Goal: Task Accomplishment & Management: Manage account settings

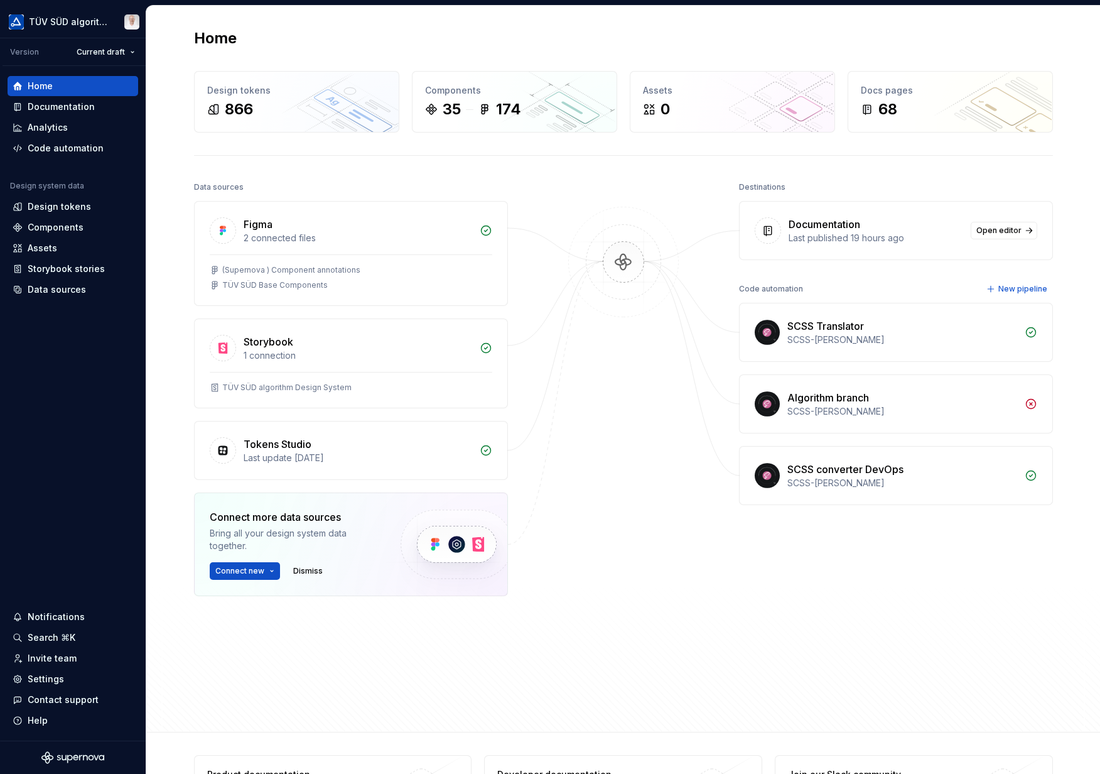
click at [63, 105] on div "Documentation" at bounding box center [61, 106] width 67 height 13
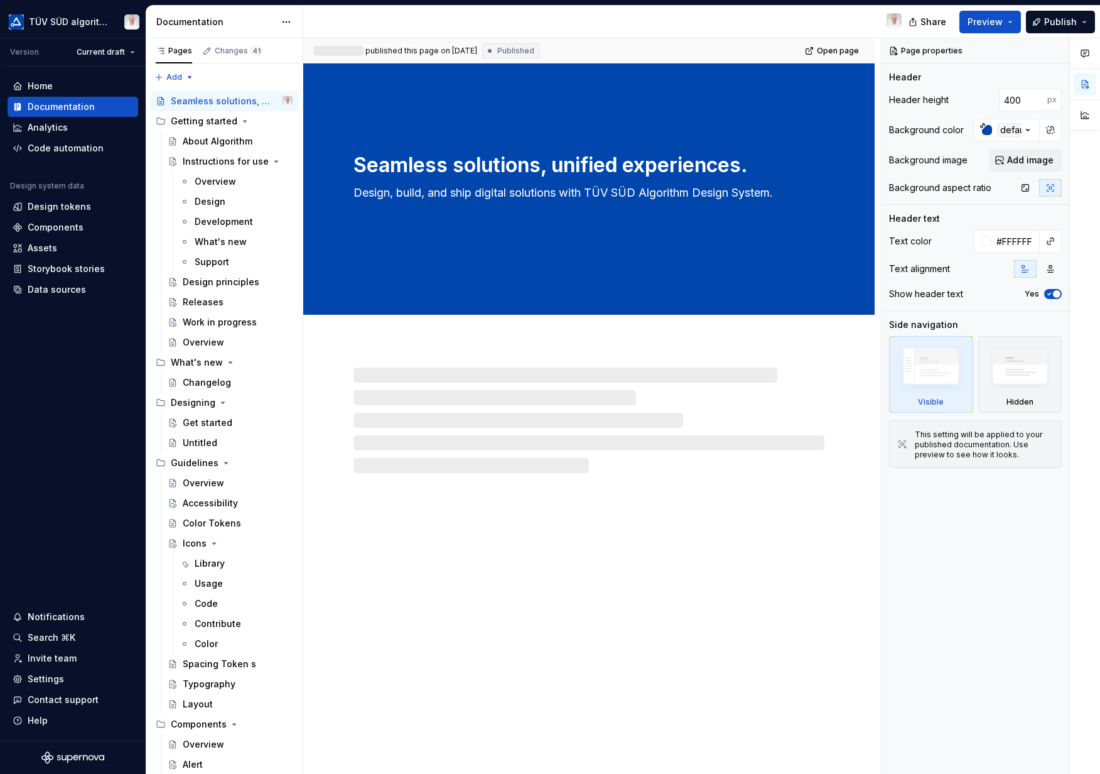
click at [46, 680] on div "Settings" at bounding box center [46, 679] width 36 height 13
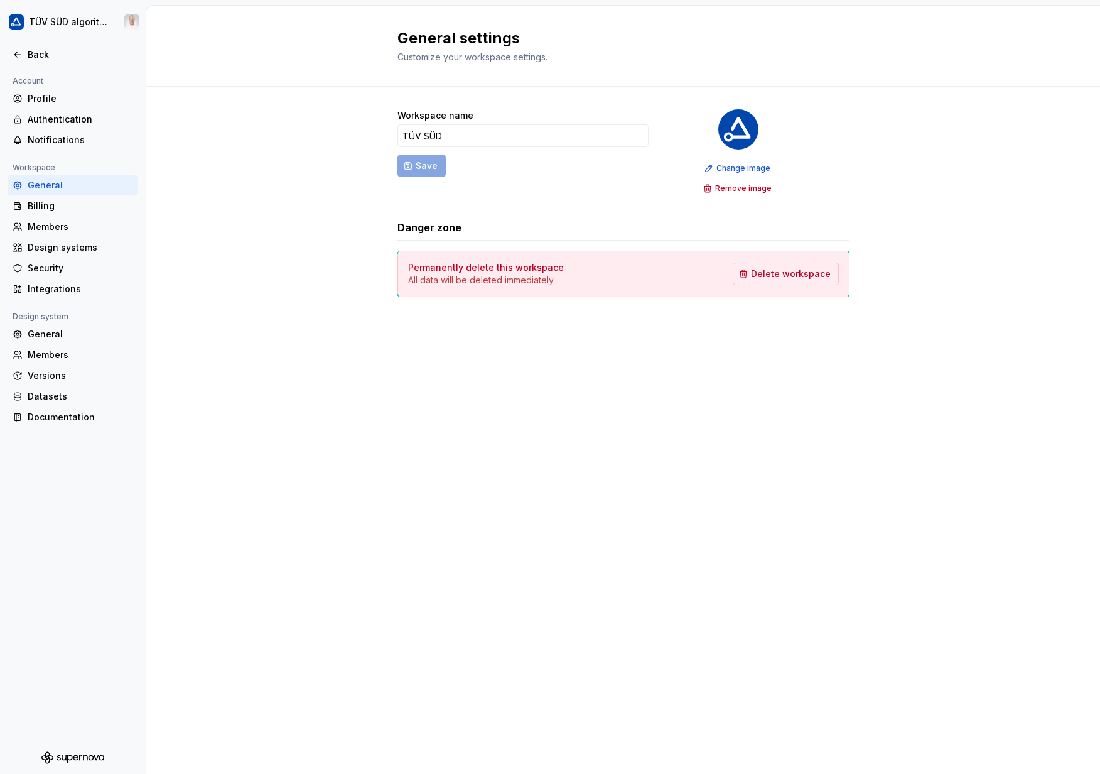
click at [78, 288] on div "Integrations" at bounding box center [80, 289] width 105 height 13
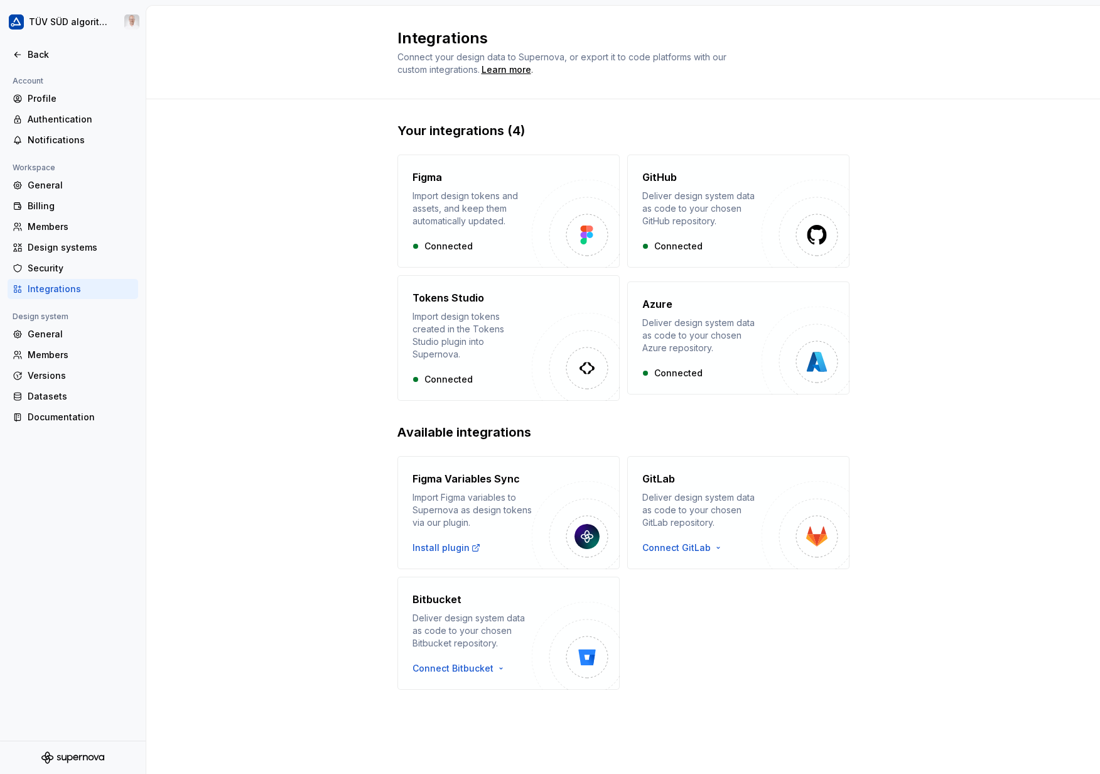
click at [81, 412] on div "Documentation" at bounding box center [80, 417] width 105 height 13
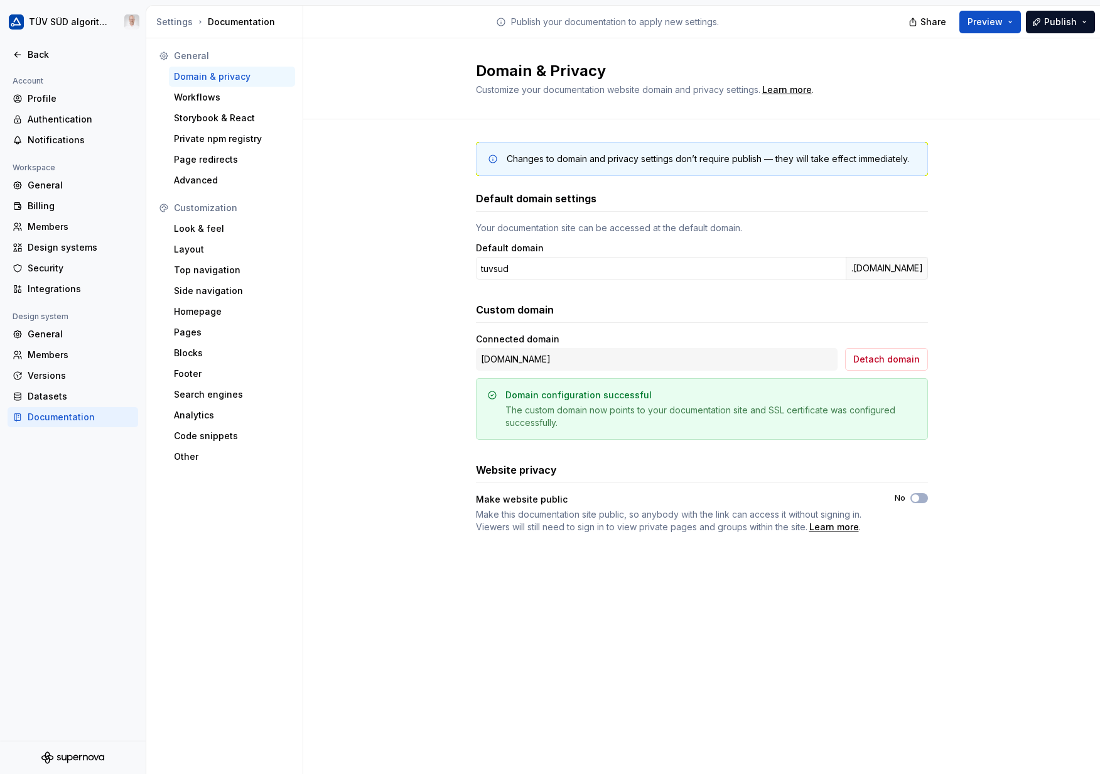
click at [231, 432] on div "Code snippets" at bounding box center [232, 436] width 116 height 13
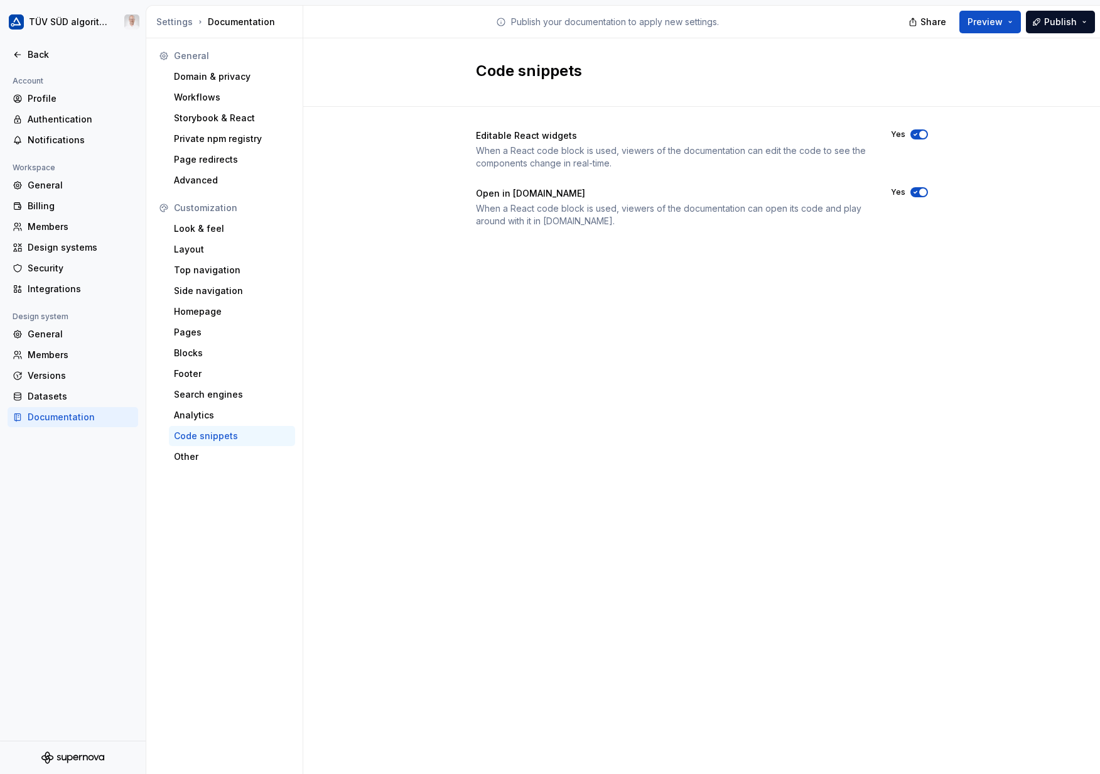
click at [209, 461] on div "Other" at bounding box center [232, 456] width 116 height 13
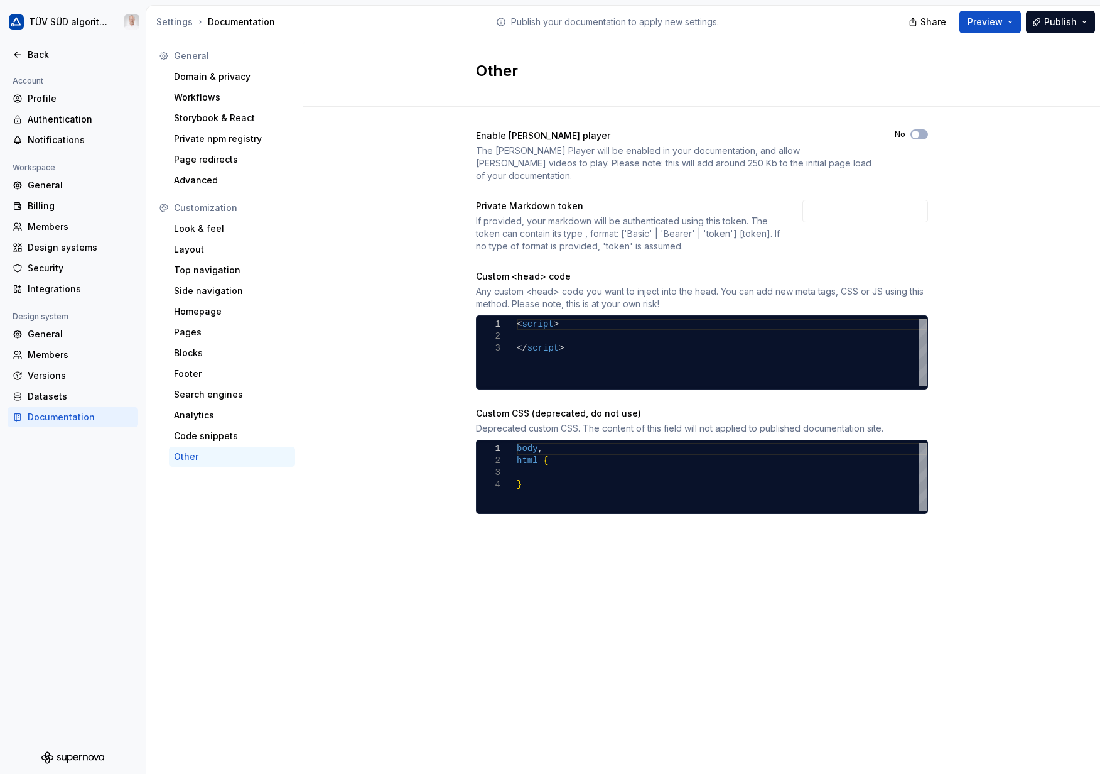
click at [1041, 538] on div "Enable [PERSON_NAME] player The [PERSON_NAME] Player will be enabled in your do…" at bounding box center [701, 334] width 797 height 455
click at [526, 324] on div "< script > </ script >" at bounding box center [722, 352] width 411 height 68
click at [818, 374] on div "**********" at bounding box center [702, 352] width 452 height 74
click at [909, 379] on div at bounding box center [852, 383] width 132 height 8
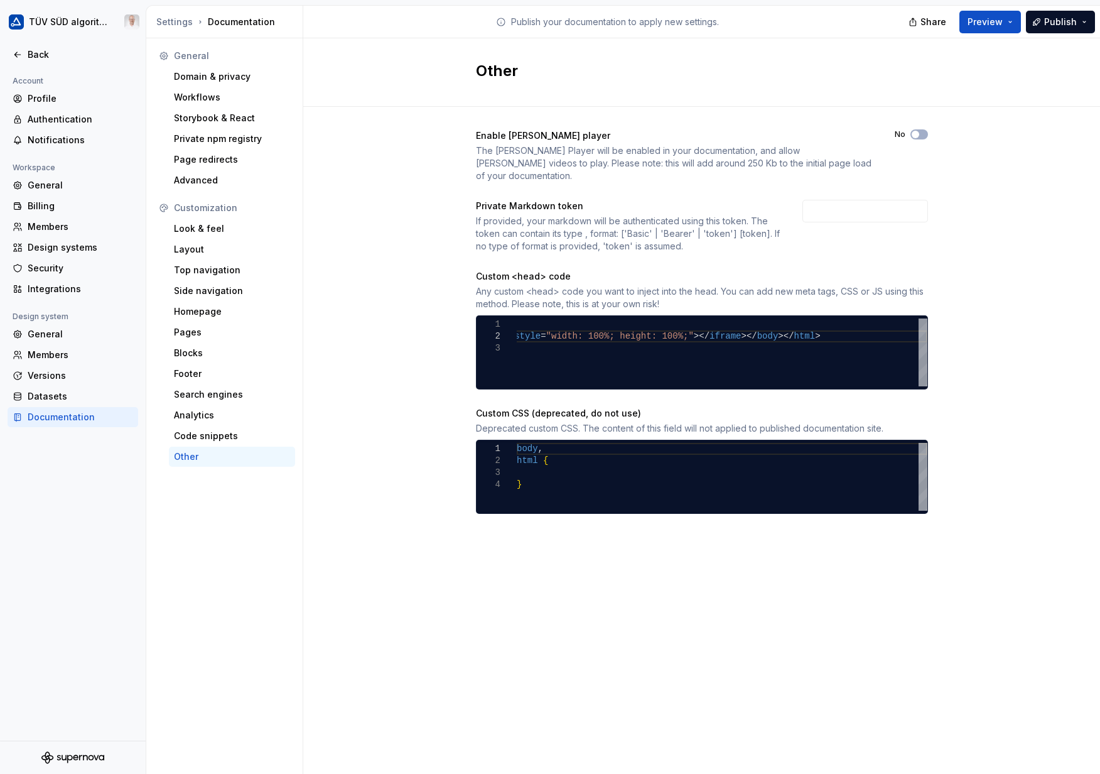
click at [1046, 19] on span "Publish" at bounding box center [1060, 22] width 33 height 13
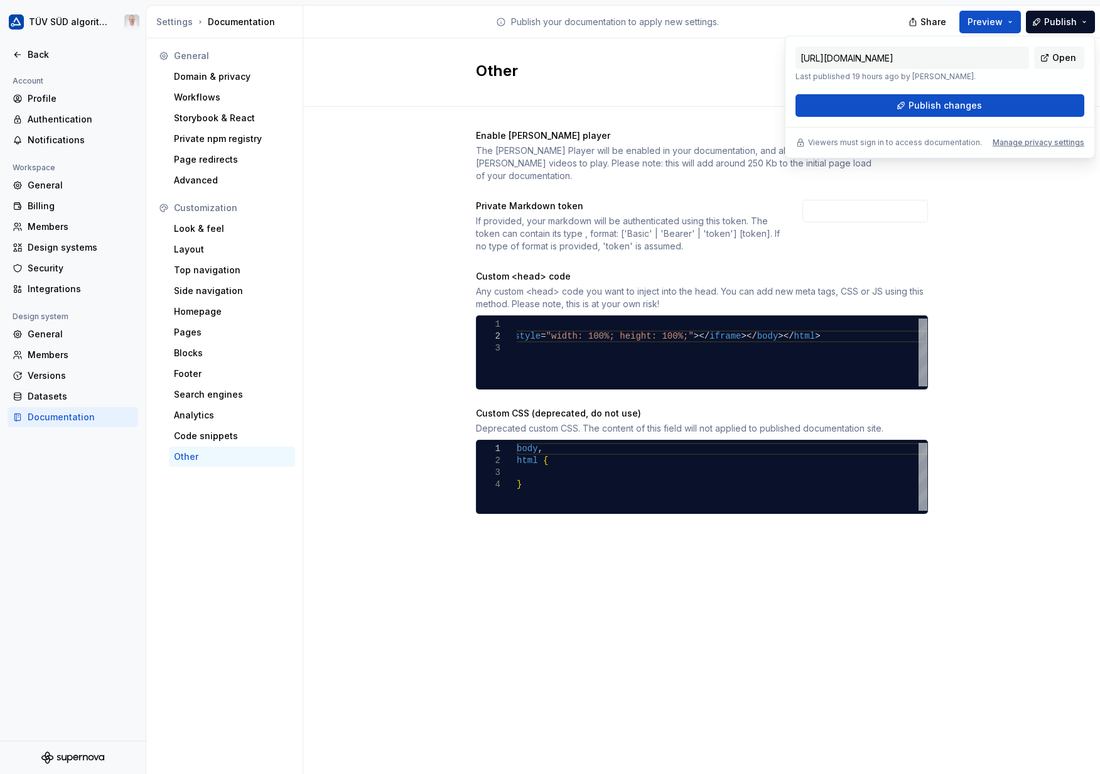
drag, startPoint x: 1047, startPoint y: 19, endPoint x: 973, endPoint y: 108, distance: 115.5
click at [973, 108] on span "Publish changes" at bounding box center [945, 105] width 73 height 13
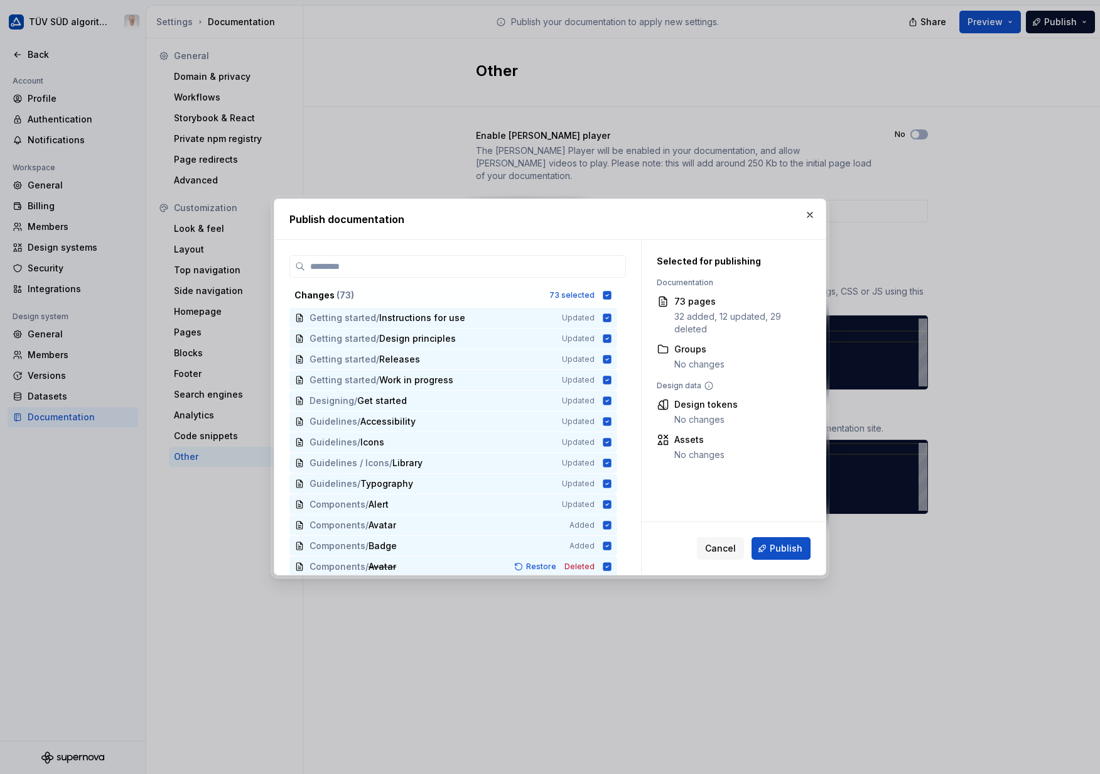
click at [790, 554] on button "Publish" at bounding box center [781, 548] width 59 height 23
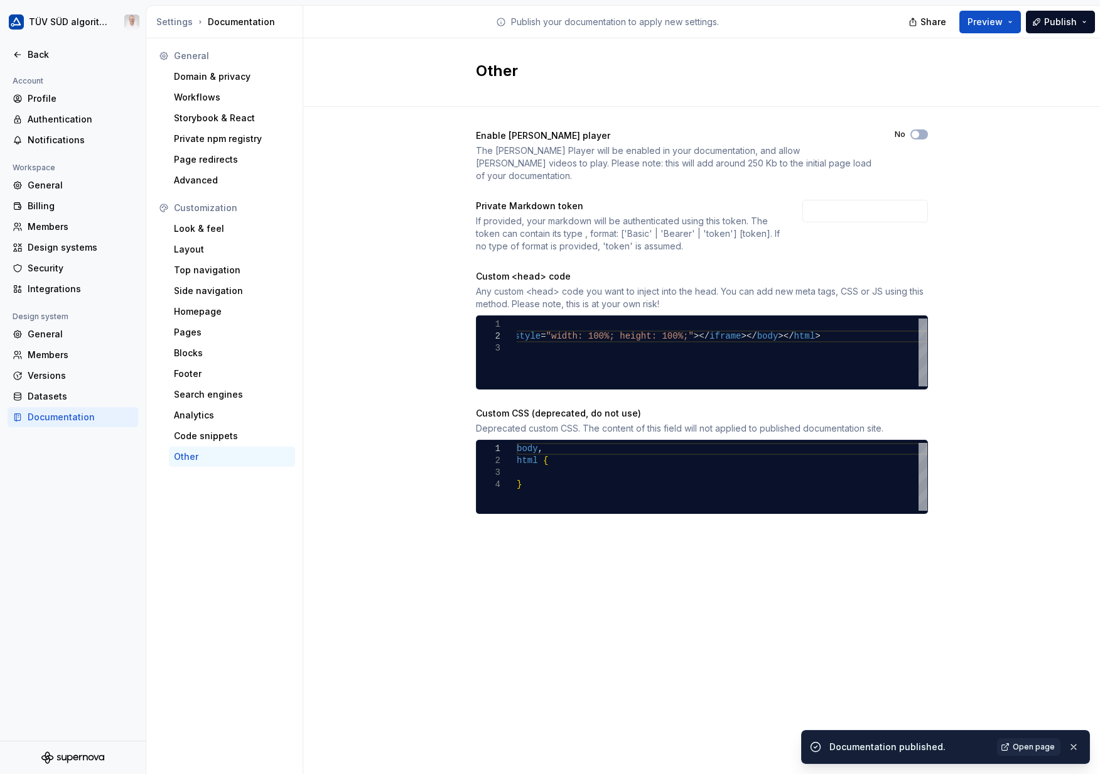
click at [1032, 745] on span "Open page" at bounding box center [1034, 747] width 42 height 10
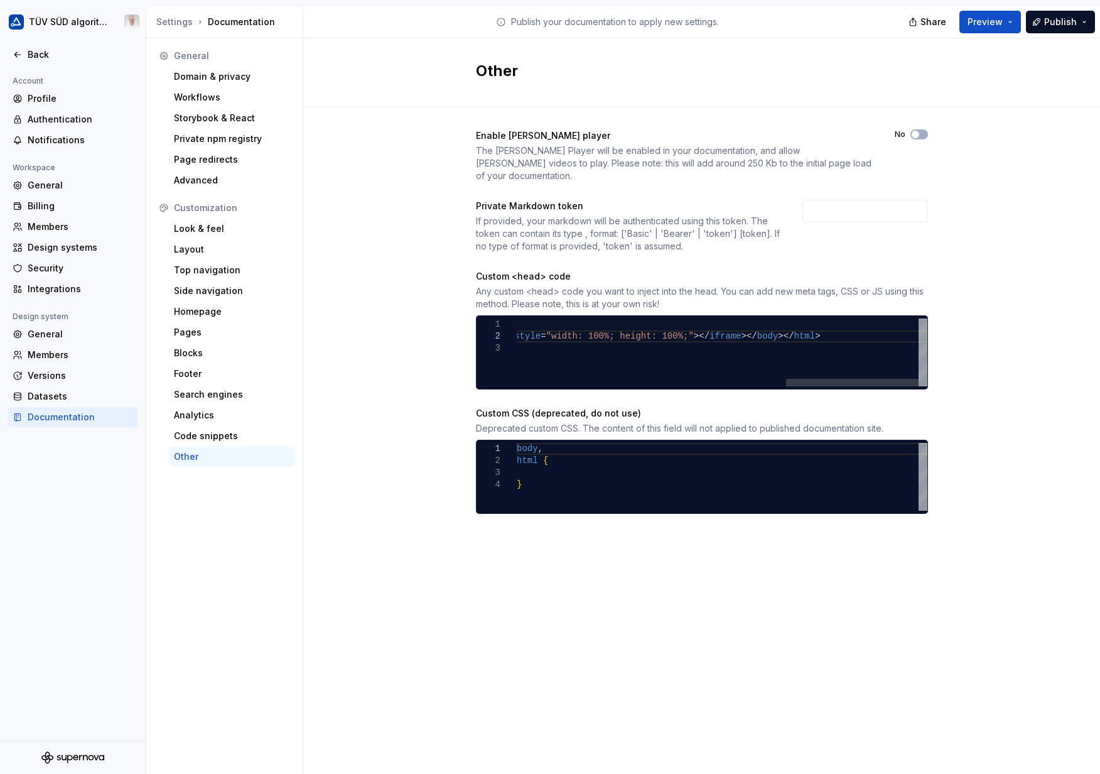
scroll to position [0, 1194]
click at [526, 333] on div "< script > <! DOCTYPE html > < html > < body > < iframe src = " [URL][DOMAIN_NA…" at bounding box center [306, 352] width 1241 height 68
click at [505, 330] on div "2" at bounding box center [497, 336] width 40 height 12
click at [513, 330] on div "2" at bounding box center [497, 336] width 40 height 12
click at [519, 323] on div "< script > <! DOCTYPE html > < html > < body > < iframe src = " [URL][DOMAIN_NA…" at bounding box center [1093, 352] width 1241 height 68
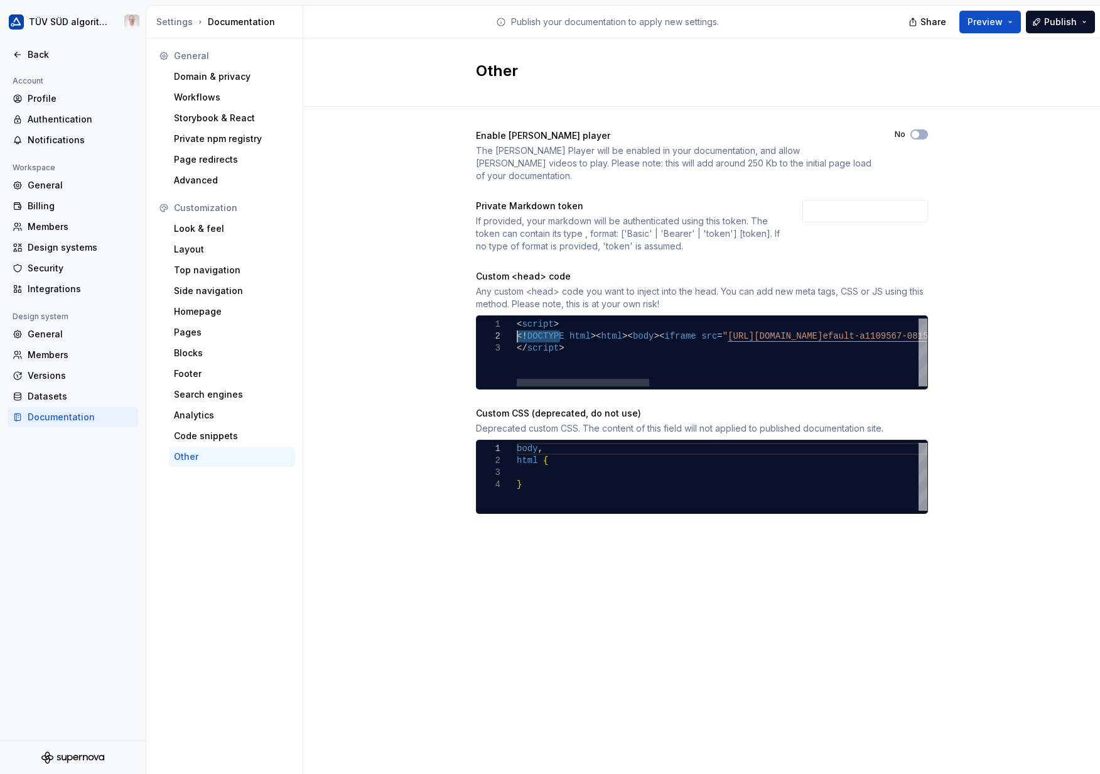
drag, startPoint x: 519, startPoint y: 323, endPoint x: 495, endPoint y: 320, distance: 24.0
click at [515, 330] on div at bounding box center [497, 336] width 40 height 12
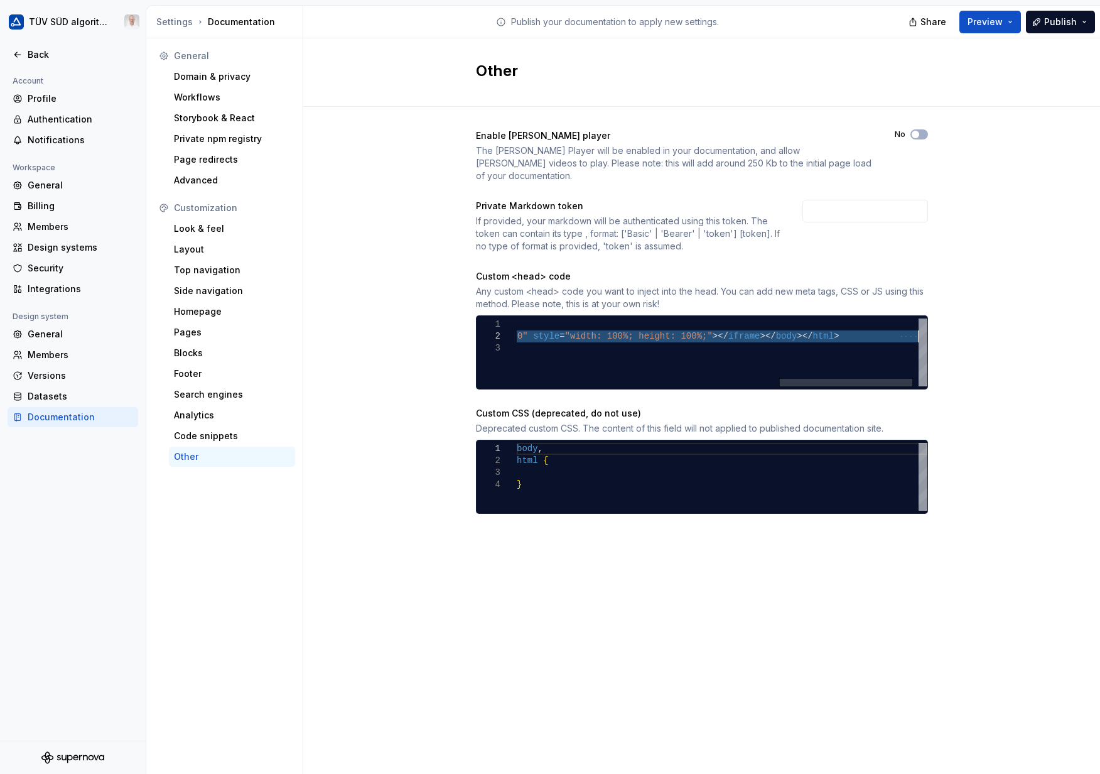
drag, startPoint x: 517, startPoint y: 324, endPoint x: 976, endPoint y: 324, distance: 459.7
click at [946, 324] on div "< script > <! DOCTYPE html > < html > < body > < iframe src = " [URL][DOMAIN_NA…" at bounding box center [325, 352] width 1241 height 68
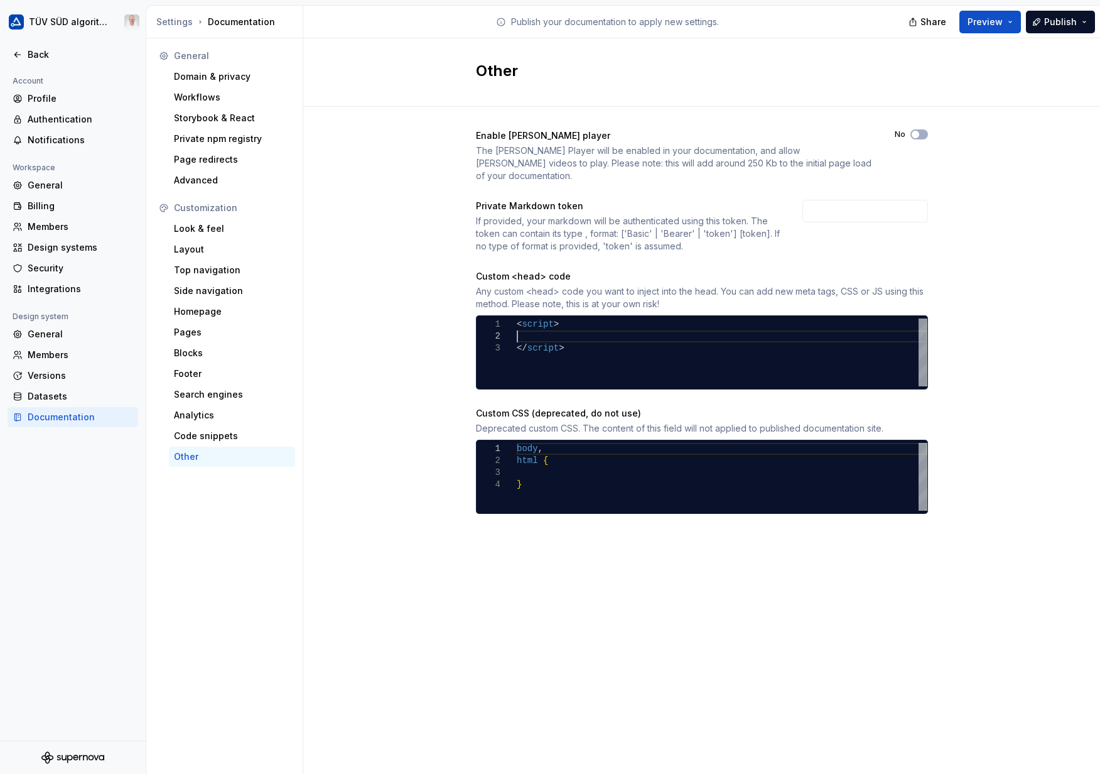
click at [537, 325] on div "< script > </ script >" at bounding box center [722, 352] width 411 height 68
type textarea "**********"
click at [1058, 29] on button "Publish" at bounding box center [1060, 22] width 69 height 23
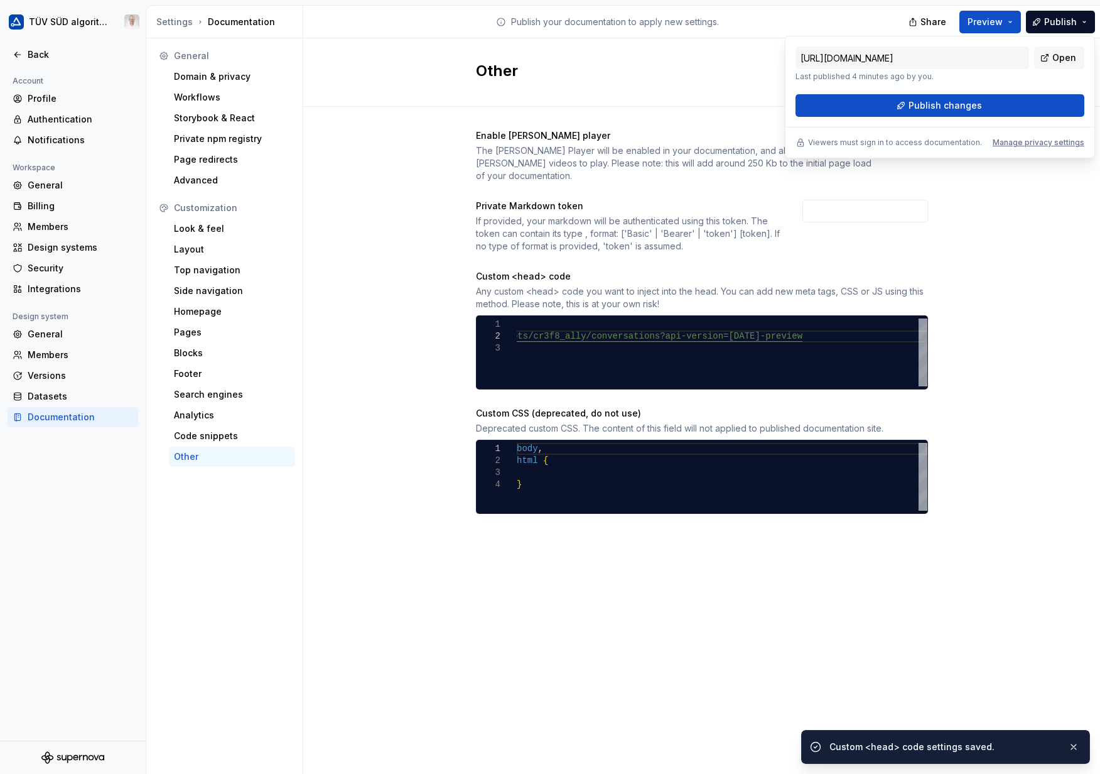
click at [941, 111] on span "Publish changes" at bounding box center [945, 105] width 73 height 13
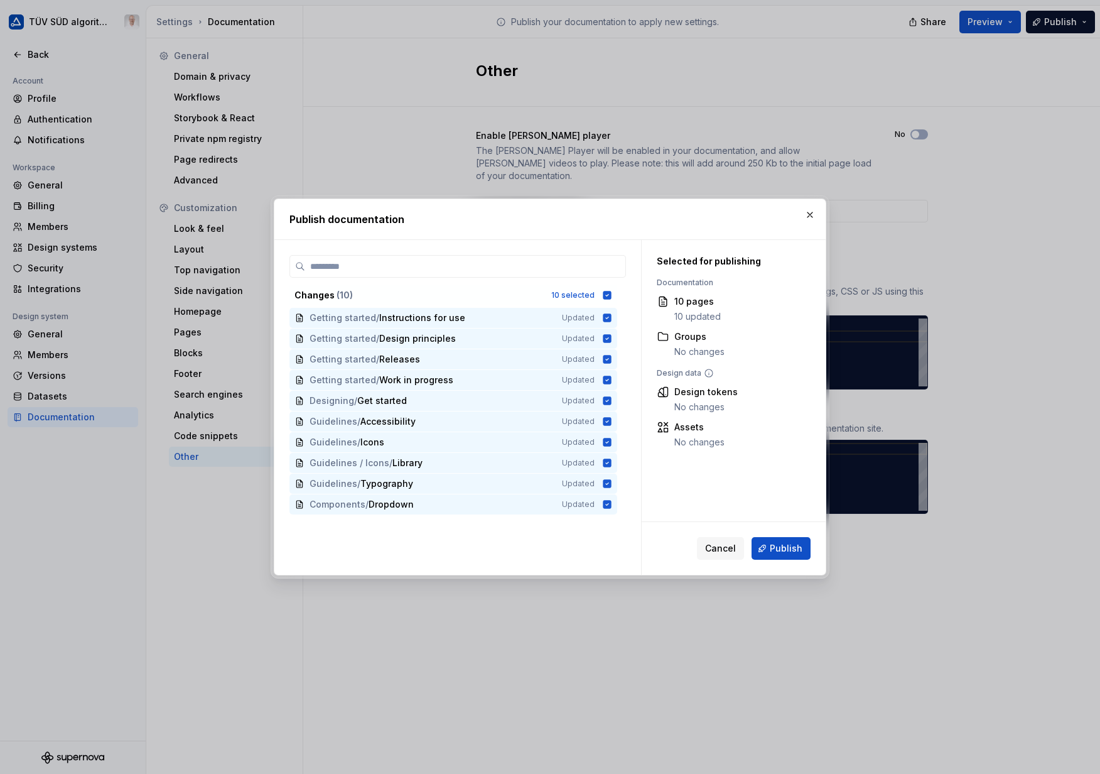
click at [777, 548] on span "Publish" at bounding box center [786, 548] width 33 height 13
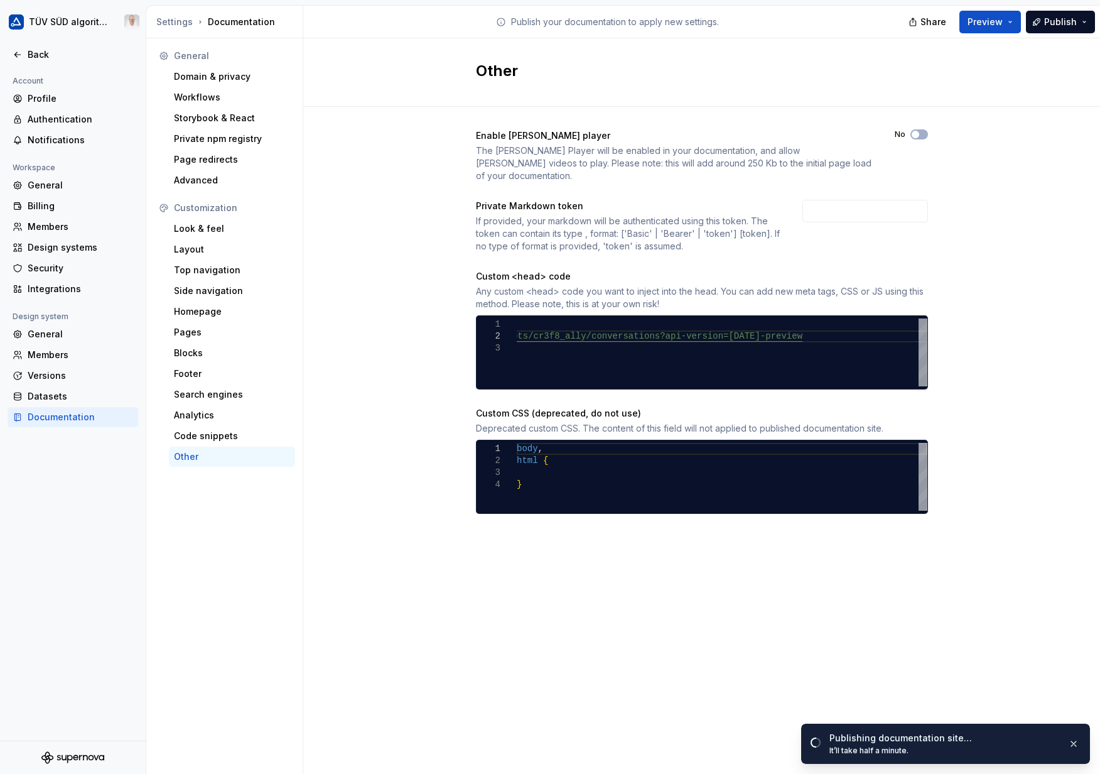
click at [219, 181] on div "Advanced" at bounding box center [232, 180] width 116 height 13
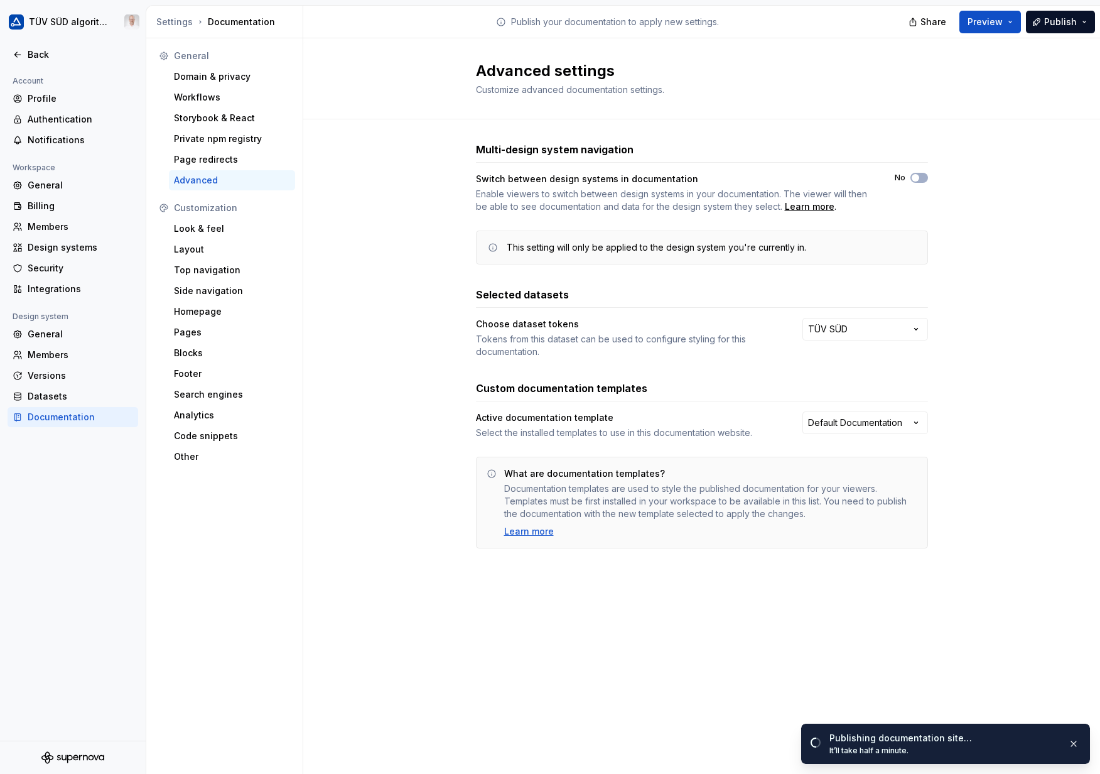
click at [921, 332] on html "TÜV SÜD algorithm Back Account Profile Authentication Notifications Workspace G…" at bounding box center [550, 387] width 1100 height 774
click at [936, 325] on html "TÜV SÜD algorithm Back Account Profile Authentication Notifications Workspace G…" at bounding box center [550, 387] width 1100 height 774
click at [867, 416] on html "TÜV SÜD algorithm Back Account Profile Authentication Notifications Workspace G…" at bounding box center [550, 387] width 1100 height 774
click at [938, 396] on html "TÜV SÜD algorithm Back Account Profile Authentication Notifications Workspace G…" at bounding box center [550, 387] width 1100 height 774
click at [203, 158] on div "Page redirects" at bounding box center [232, 159] width 116 height 13
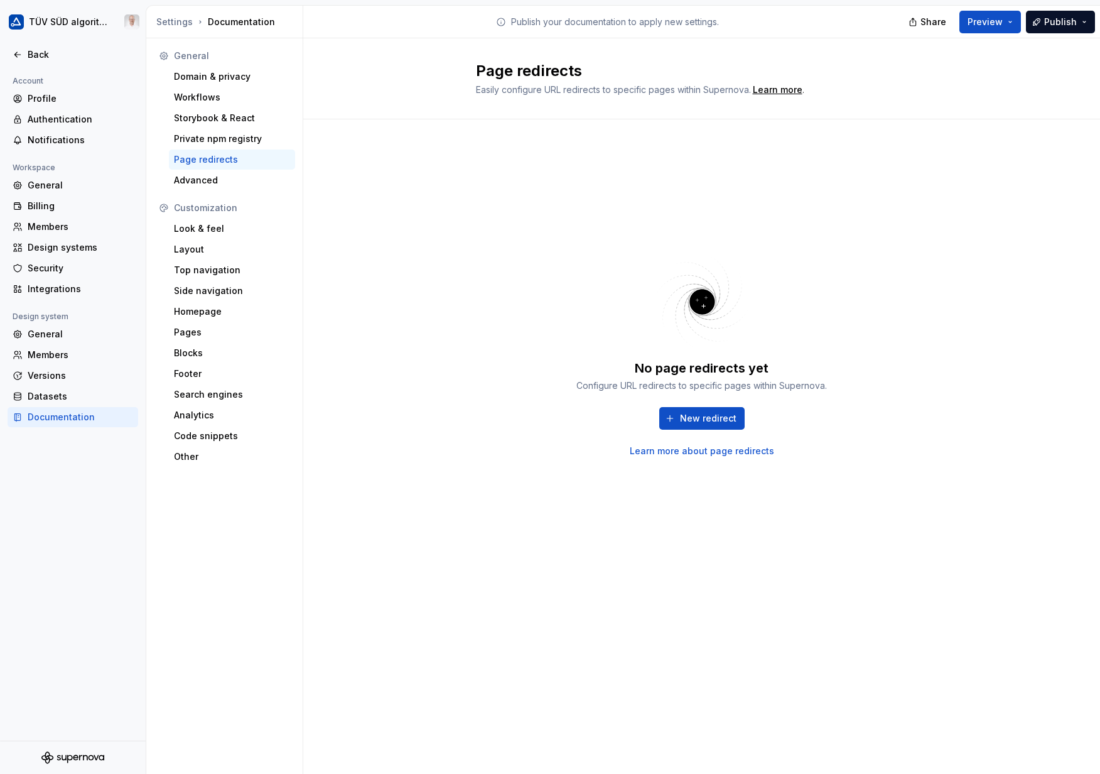
click at [195, 232] on div "Look & feel" at bounding box center [232, 228] width 116 height 13
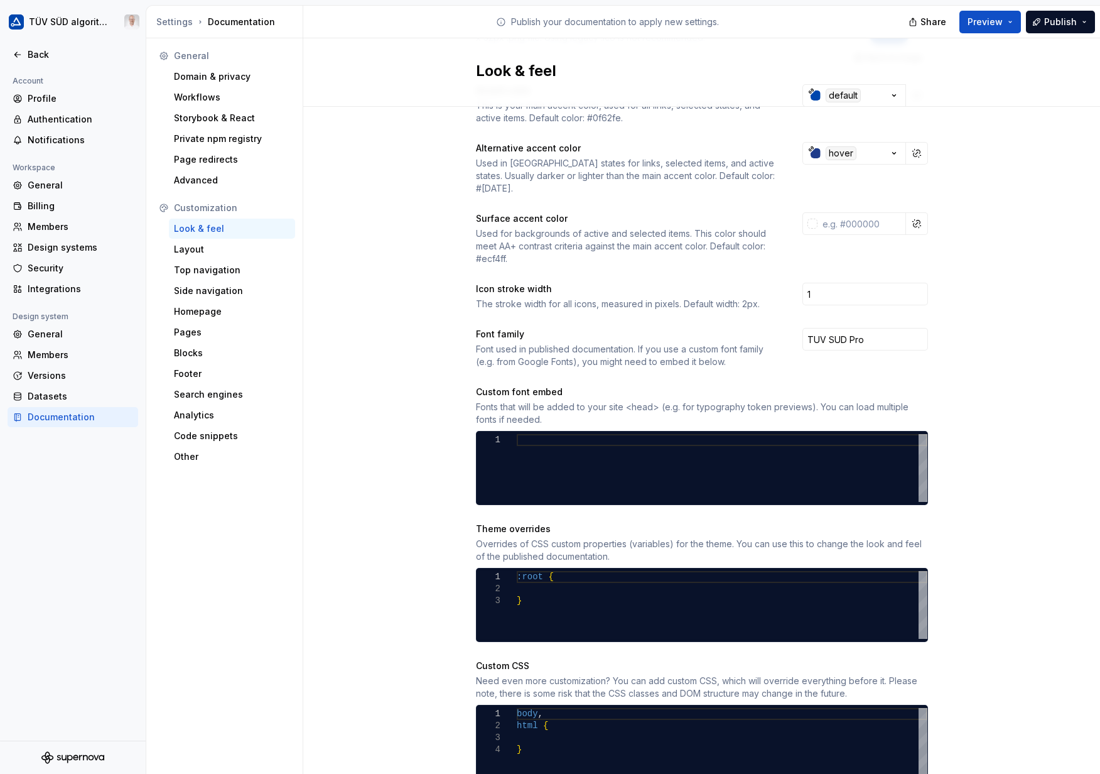
scroll to position [286, 0]
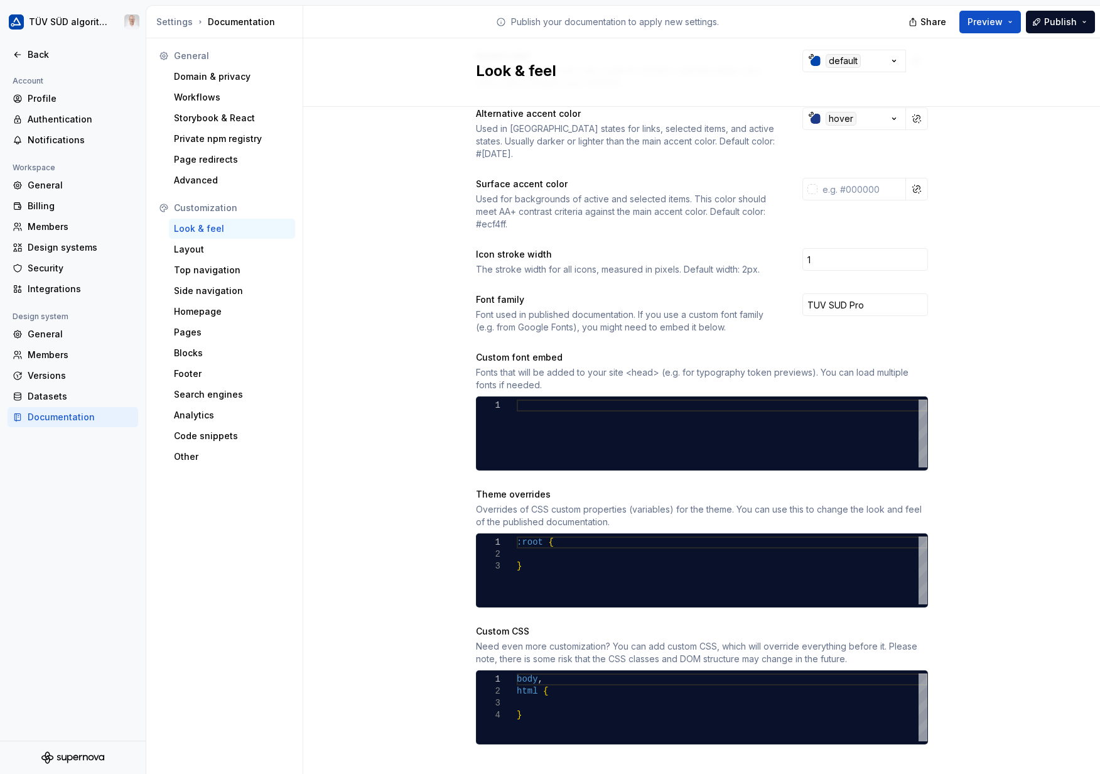
click at [207, 310] on div "Homepage" at bounding box center [232, 311] width 116 height 13
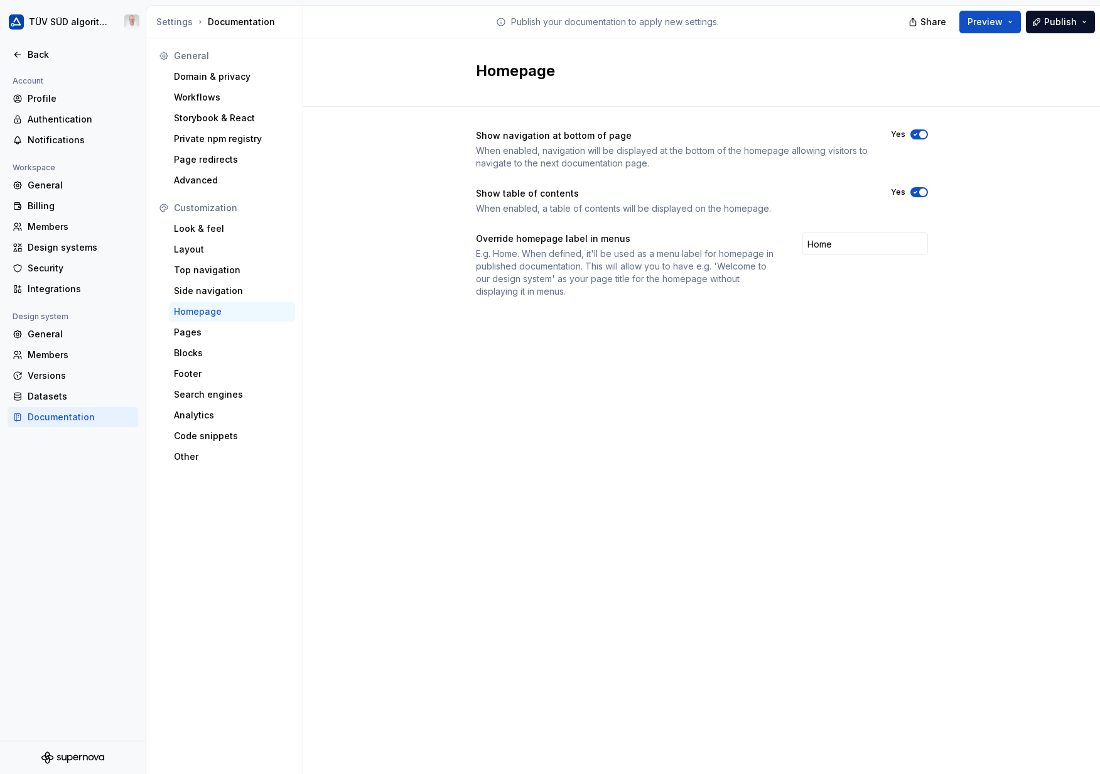
click at [209, 330] on div "Pages" at bounding box center [232, 332] width 116 height 13
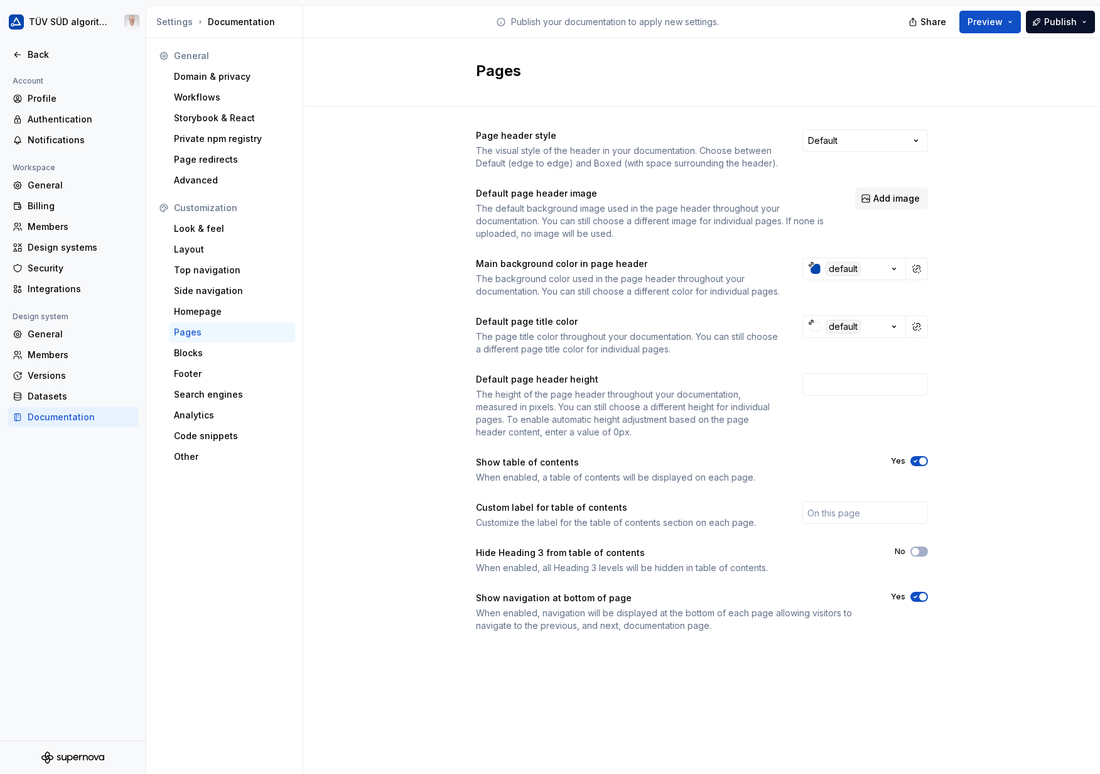
click at [214, 351] on div "Blocks" at bounding box center [232, 353] width 116 height 13
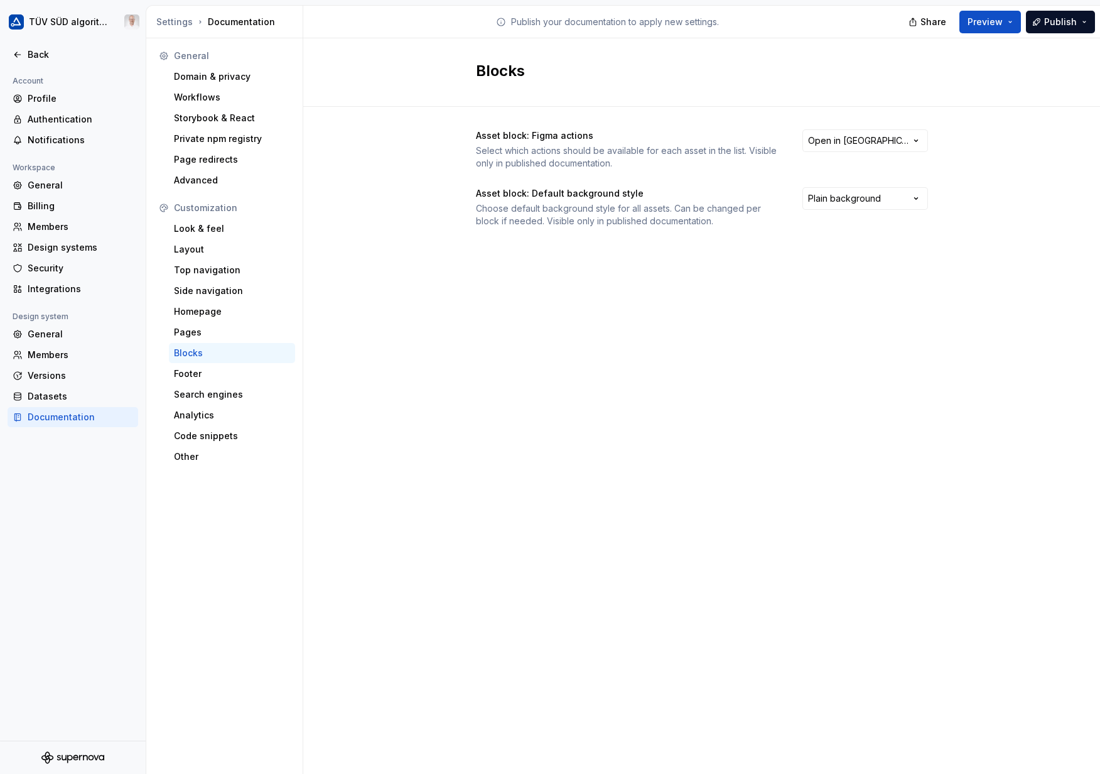
click at [911, 137] on html "TÜV SÜD algorithm Back Account Profile Authentication Notifications Workspace G…" at bounding box center [550, 387] width 1100 height 774
click at [959, 149] on html "TÜV SÜD algorithm Back Account Profile Authentication Notifications Workspace G…" at bounding box center [550, 387] width 1100 height 774
click at [882, 200] on html "TÜV SÜD algorithm Back Account Profile Authentication Notifications Workspace G…" at bounding box center [550, 387] width 1100 height 774
click at [635, 296] on html "TÜV SÜD algorithm Back Account Profile Authentication Notifications Workspace G…" at bounding box center [550, 387] width 1100 height 774
click at [210, 370] on div "Footer" at bounding box center [232, 373] width 116 height 13
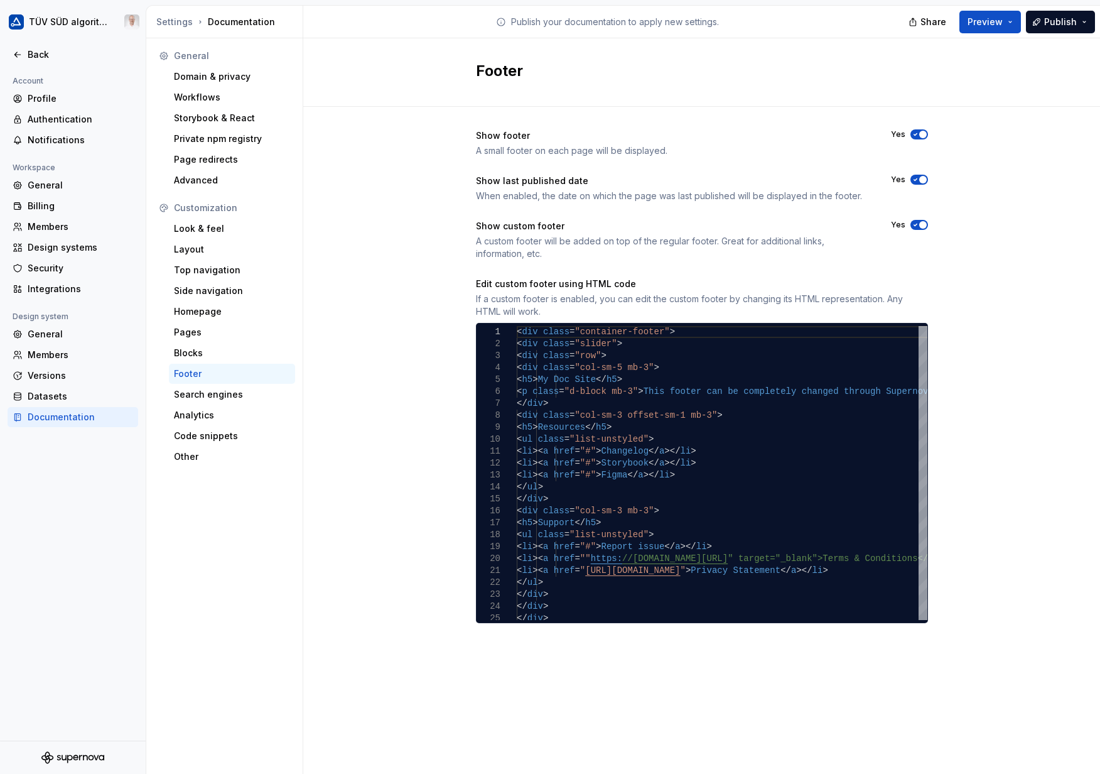
click at [244, 394] on div "Search engines" at bounding box center [232, 394] width 116 height 13
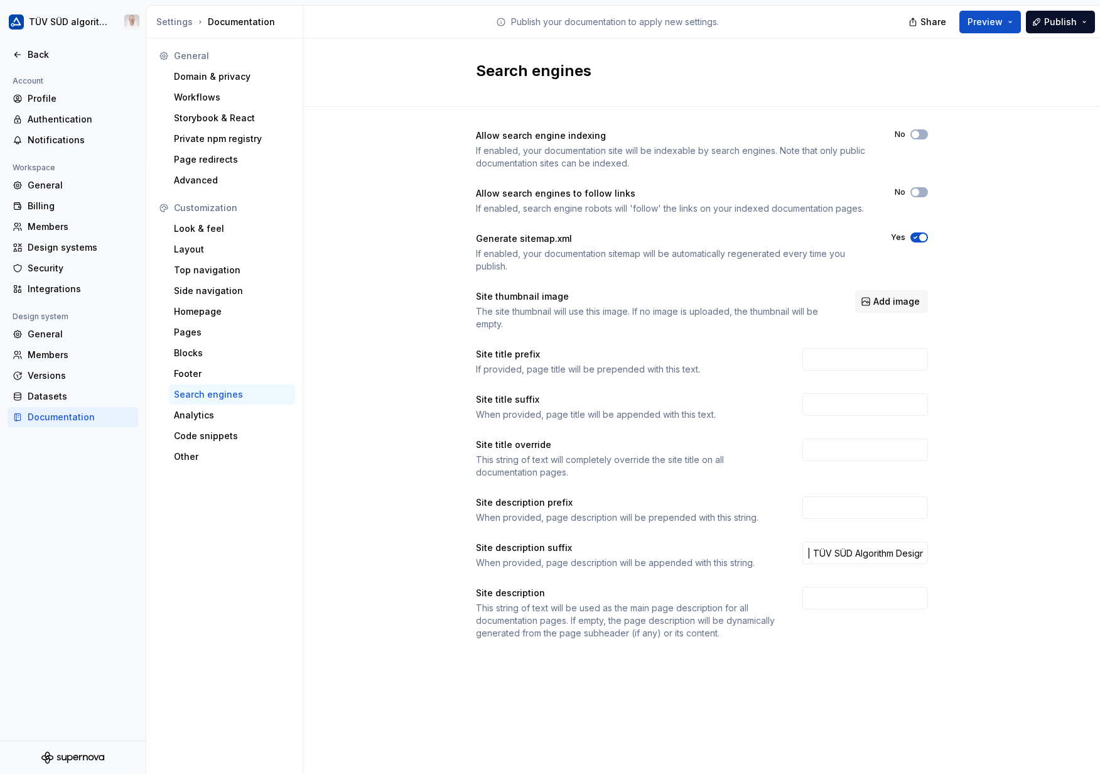
click at [227, 416] on div "Analytics" at bounding box center [232, 415] width 116 height 13
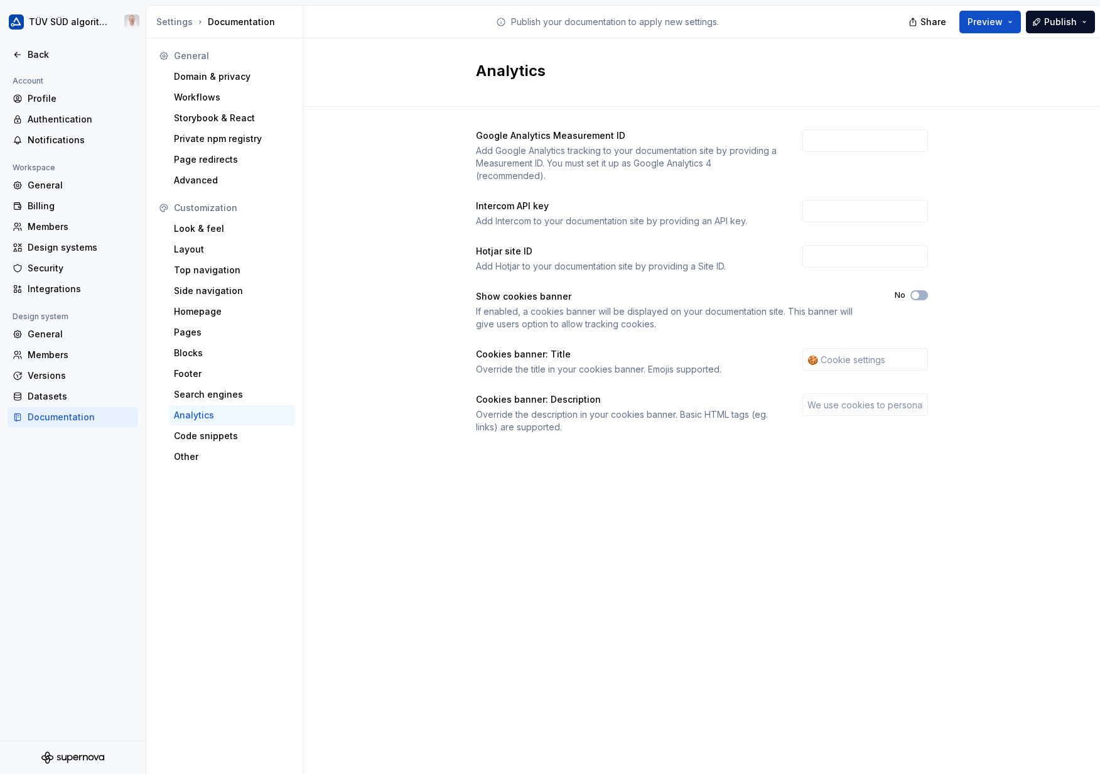
click at [232, 435] on div "Code snippets" at bounding box center [232, 436] width 116 height 13
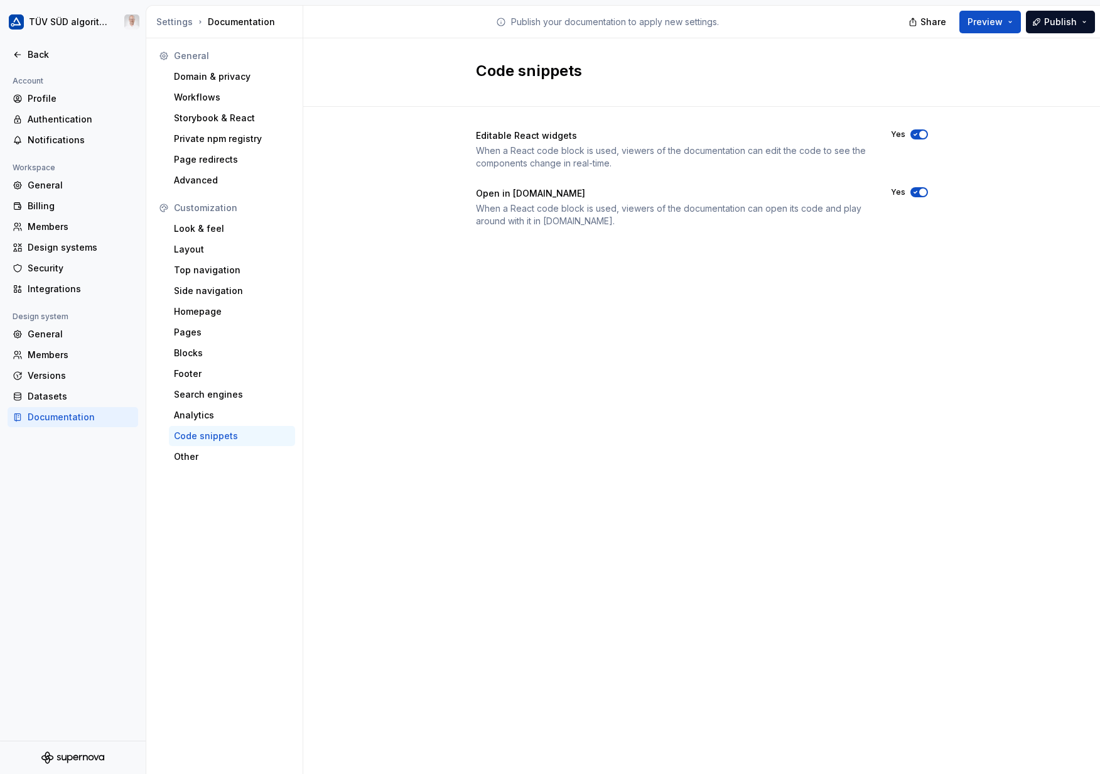
click at [224, 418] on div "Analytics" at bounding box center [232, 415] width 116 height 13
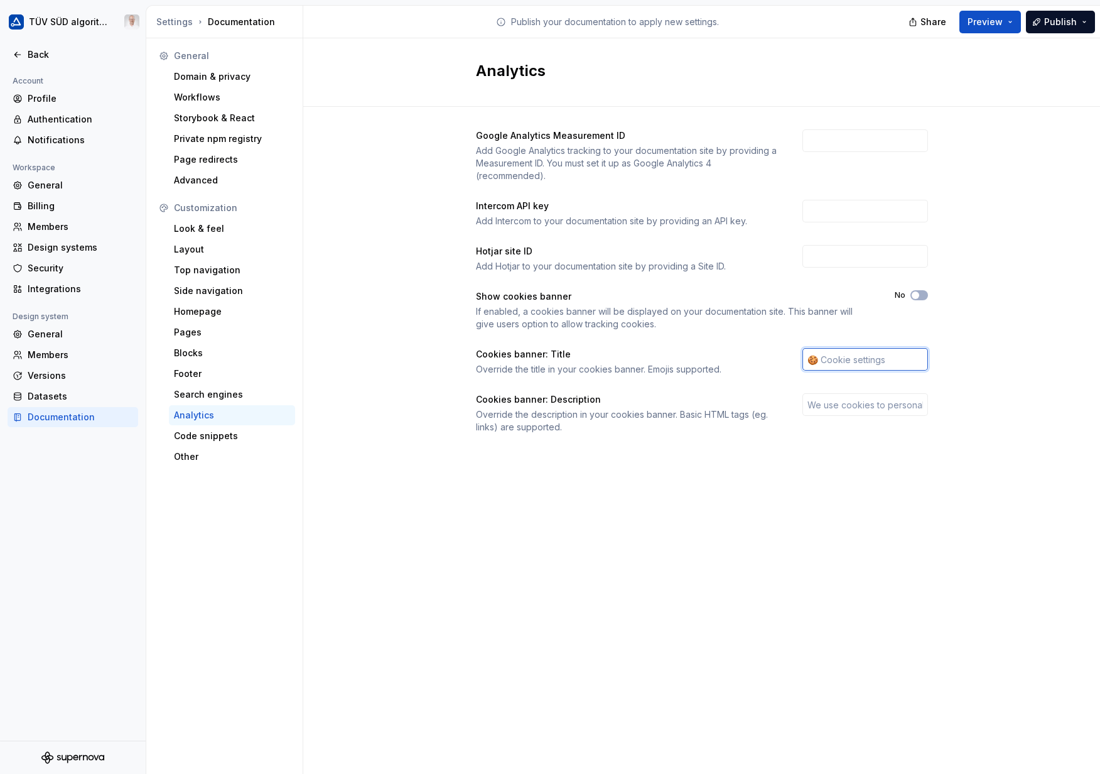
click at [863, 354] on input "text" at bounding box center [866, 359] width 126 height 23
click at [959, 345] on div "Google Analytics Measurement ID Add Google Analytics tracking to your documenta…" at bounding box center [701, 294] width 797 height 374
click at [492, 357] on div "Cookies banner: Title" at bounding box center [628, 354] width 304 height 13
click at [397, 380] on div "Google Analytics Measurement ID Add Google Analytics tracking to your documenta…" at bounding box center [701, 294] width 797 height 374
click at [207, 438] on div "Code snippets" at bounding box center [232, 436] width 116 height 13
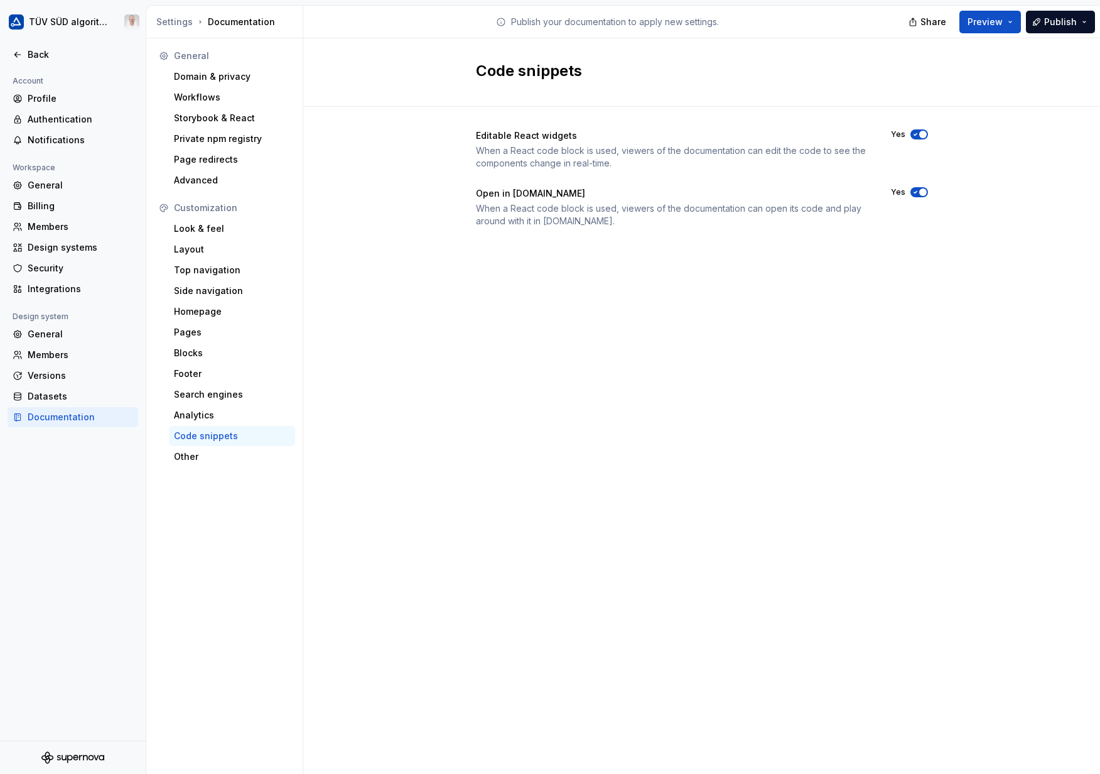
click at [207, 459] on div "Other" at bounding box center [232, 456] width 116 height 13
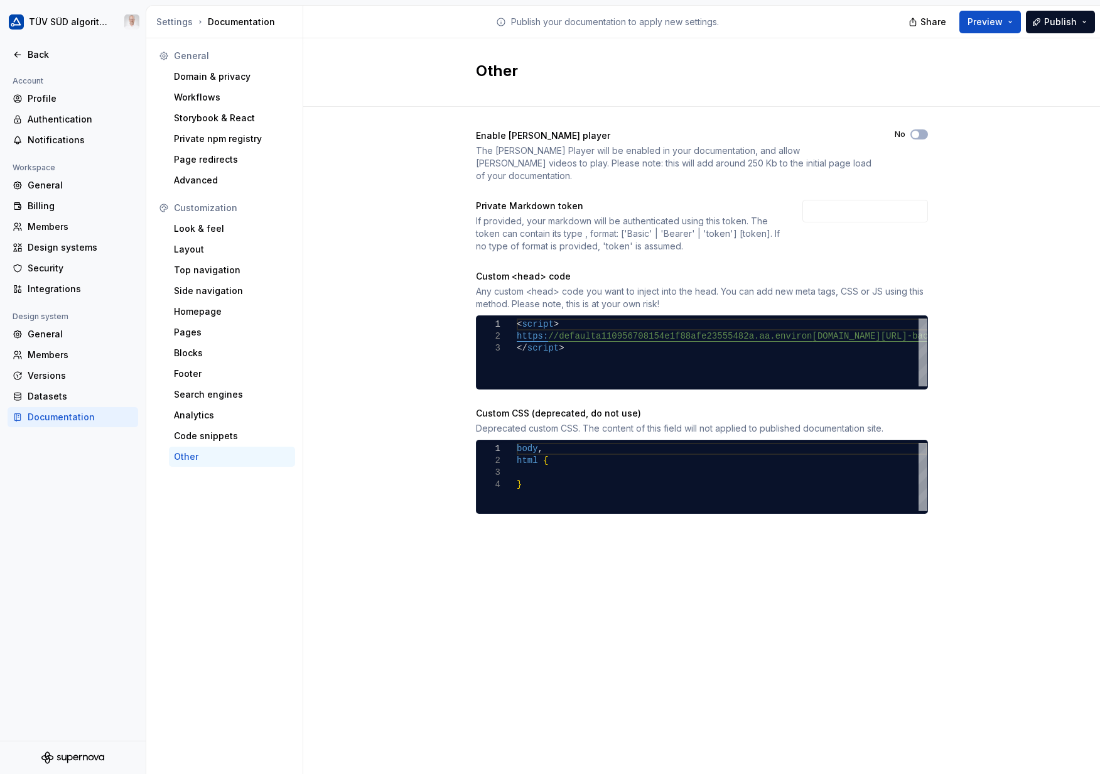
click at [1100, 235] on div "Enable [PERSON_NAME] player The [PERSON_NAME] Player will be enabled in your do…" at bounding box center [701, 334] width 797 height 455
click at [516, 330] on div "2" at bounding box center [497, 336] width 40 height 12
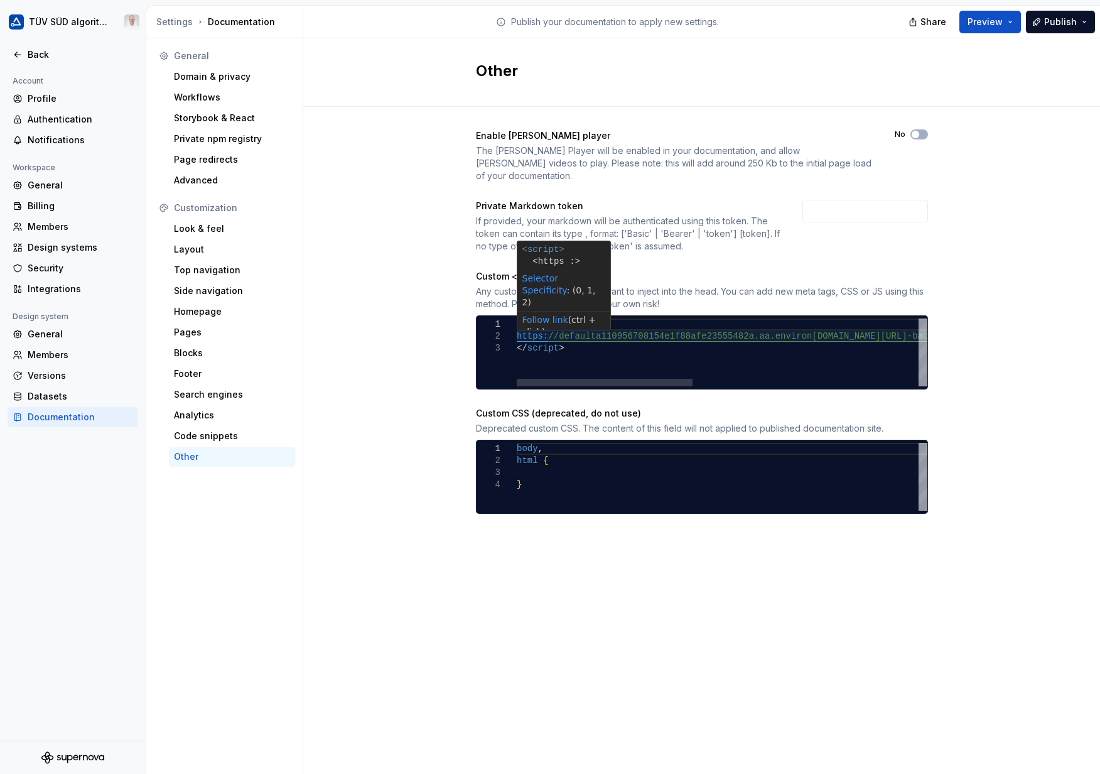
scroll to position [0, 43]
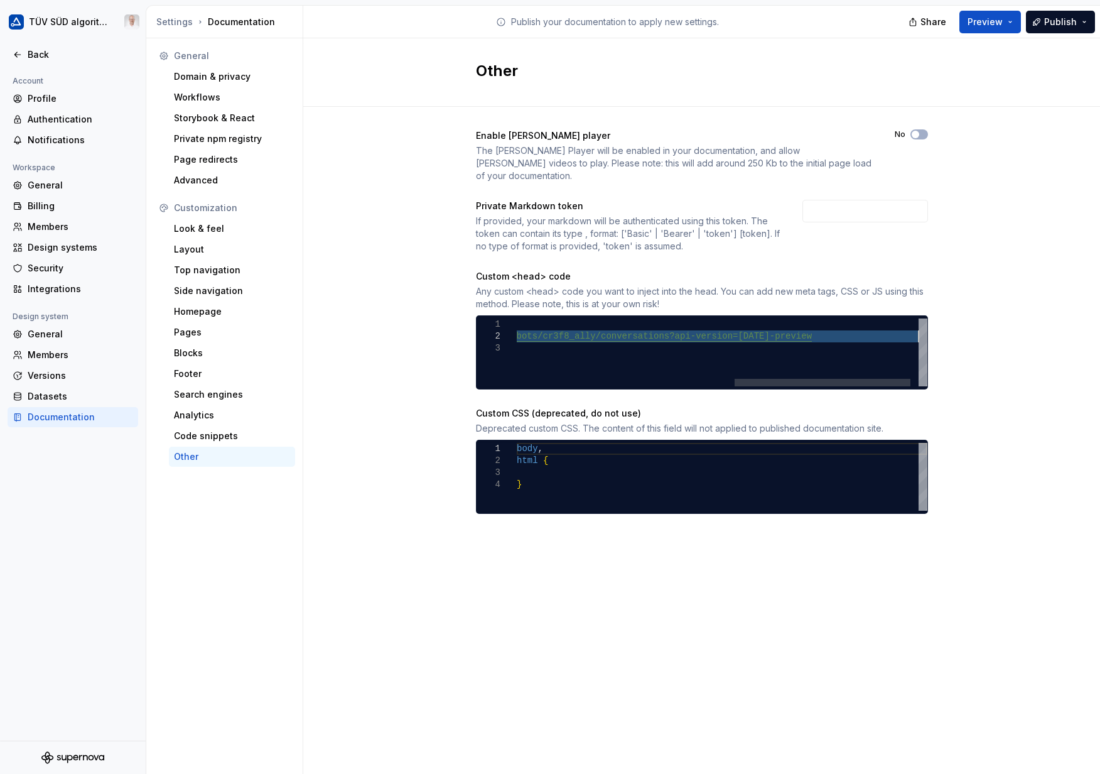
drag, startPoint x: 517, startPoint y: 324, endPoint x: 956, endPoint y: 322, distance: 438.9
click at [946, 322] on div "< script > https: //defaulta110956708154e1f88afe23555482a.aa.environ [DOMAIN_NA…" at bounding box center [478, 352] width 936 height 68
type textarea "******** *********"
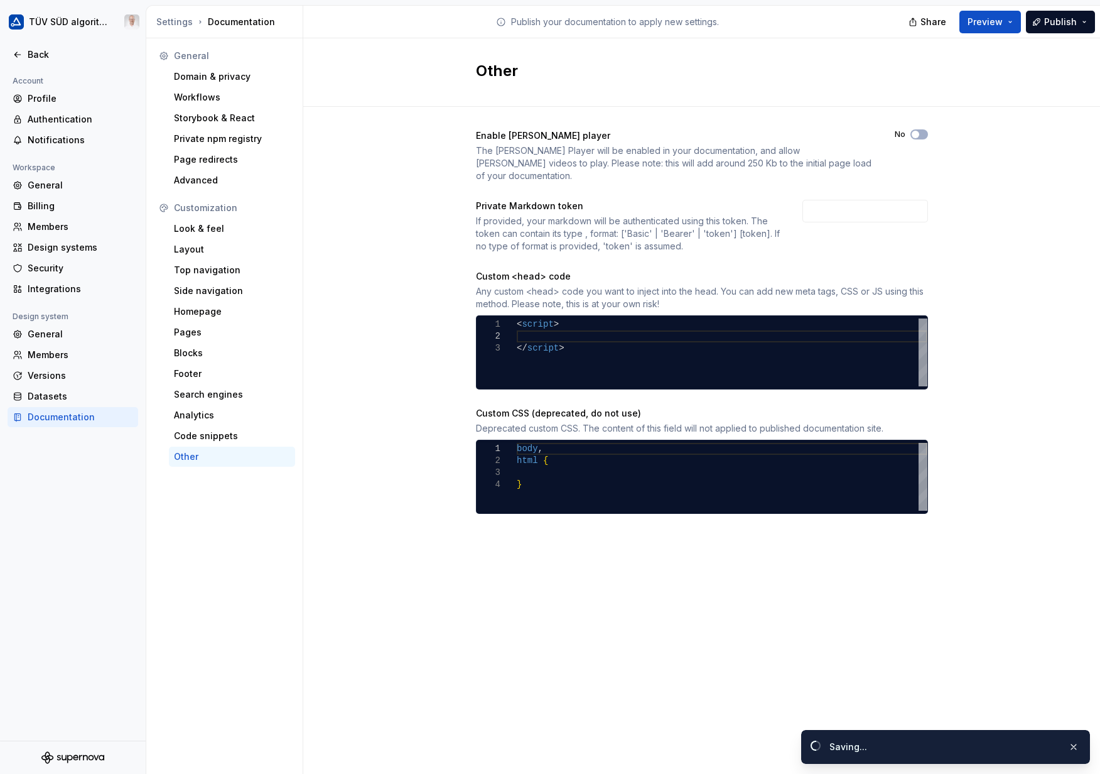
click at [1074, 23] on span "Publish" at bounding box center [1060, 22] width 33 height 13
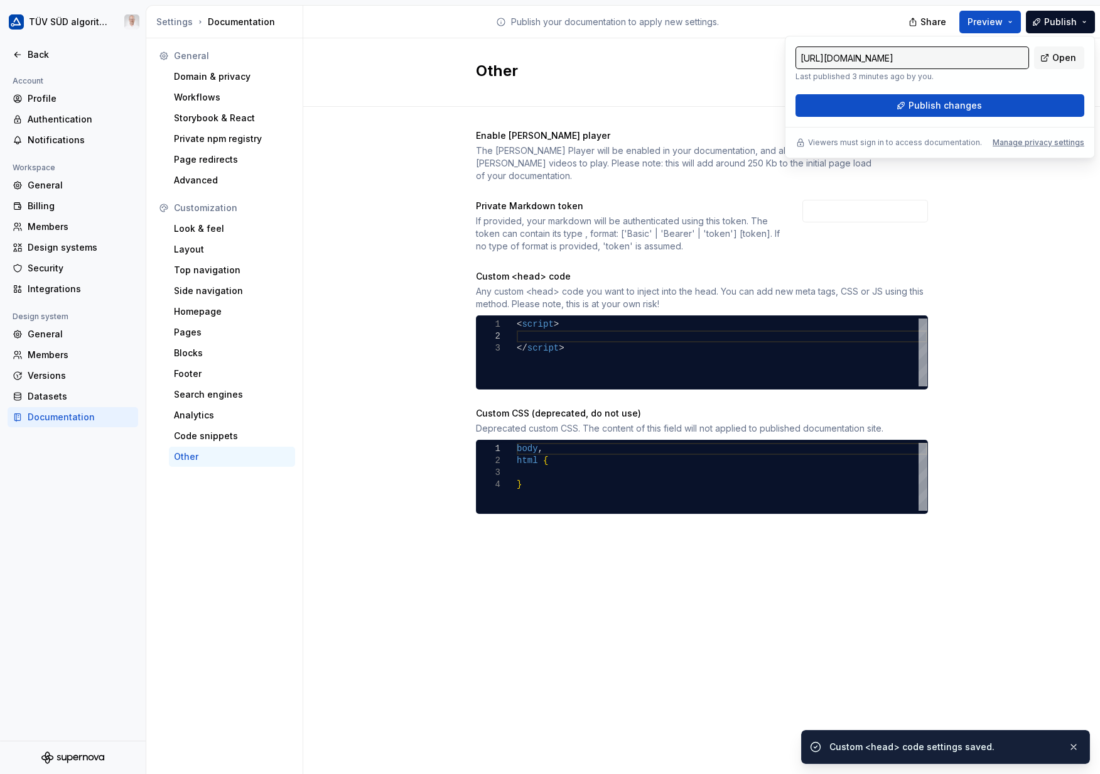
click at [941, 104] on span "Publish changes" at bounding box center [945, 105] width 73 height 13
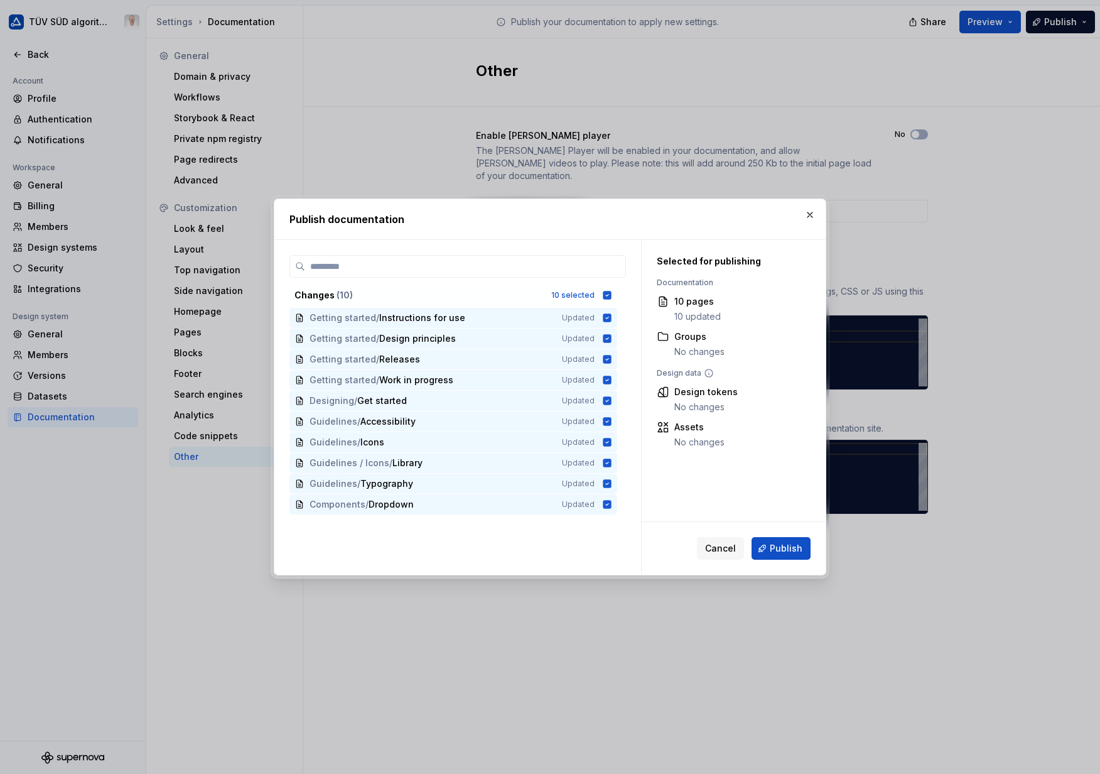
click at [784, 544] on span "Publish" at bounding box center [786, 548] width 33 height 13
